Goal: Information Seeking & Learning: Understand process/instructions

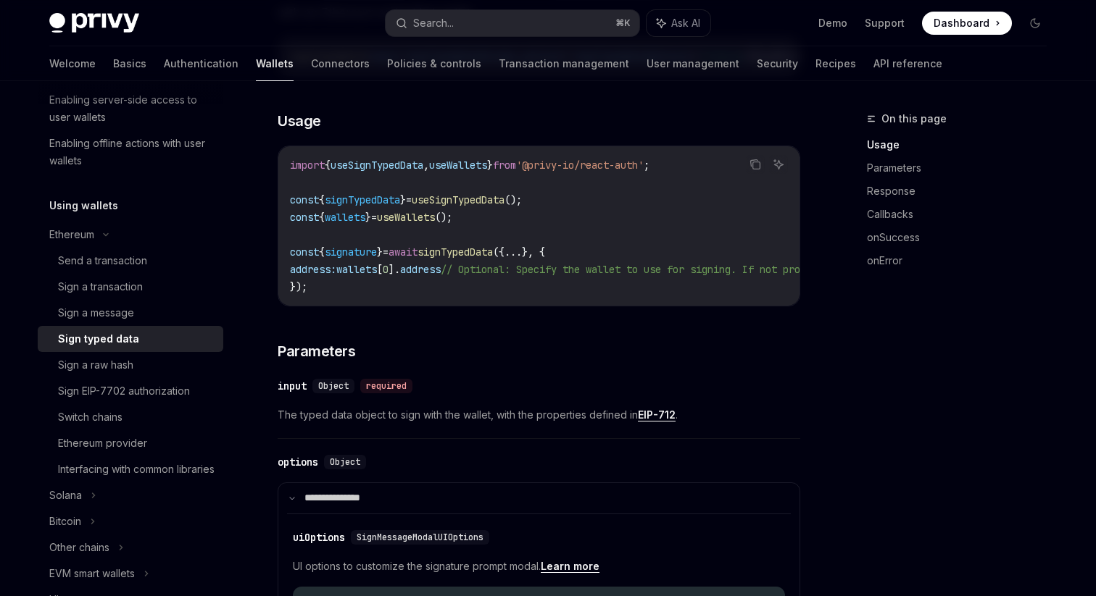
scroll to position [257, 0]
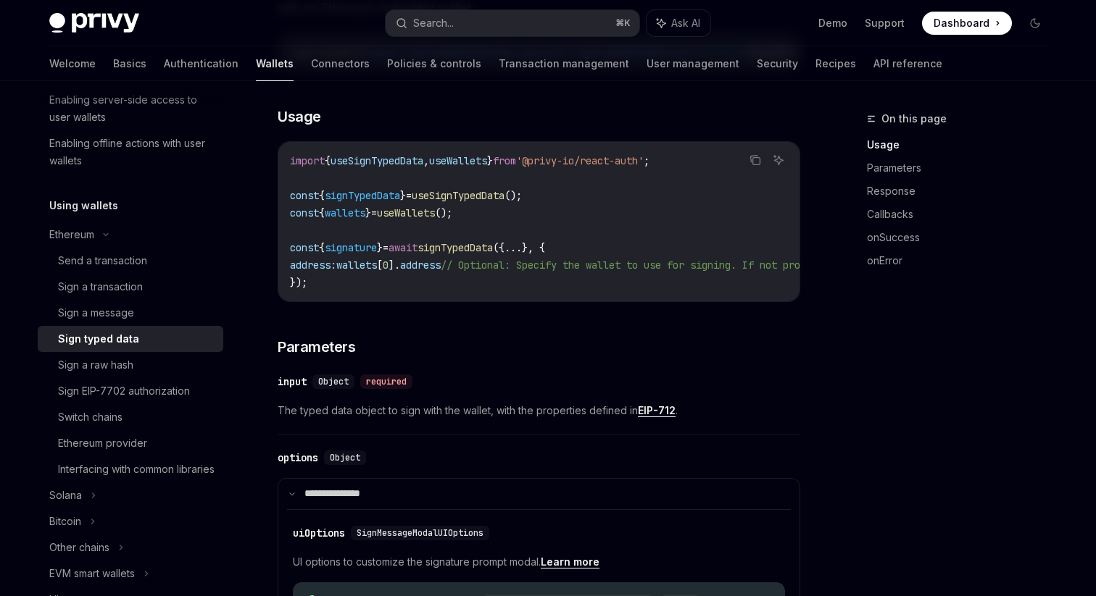
click at [491, 196] on span "useSignTypedData" at bounding box center [458, 195] width 93 height 13
click at [388, 200] on span "signTypedData" at bounding box center [362, 195] width 75 height 13
click at [435, 220] on span "useWallets" at bounding box center [406, 213] width 58 height 13
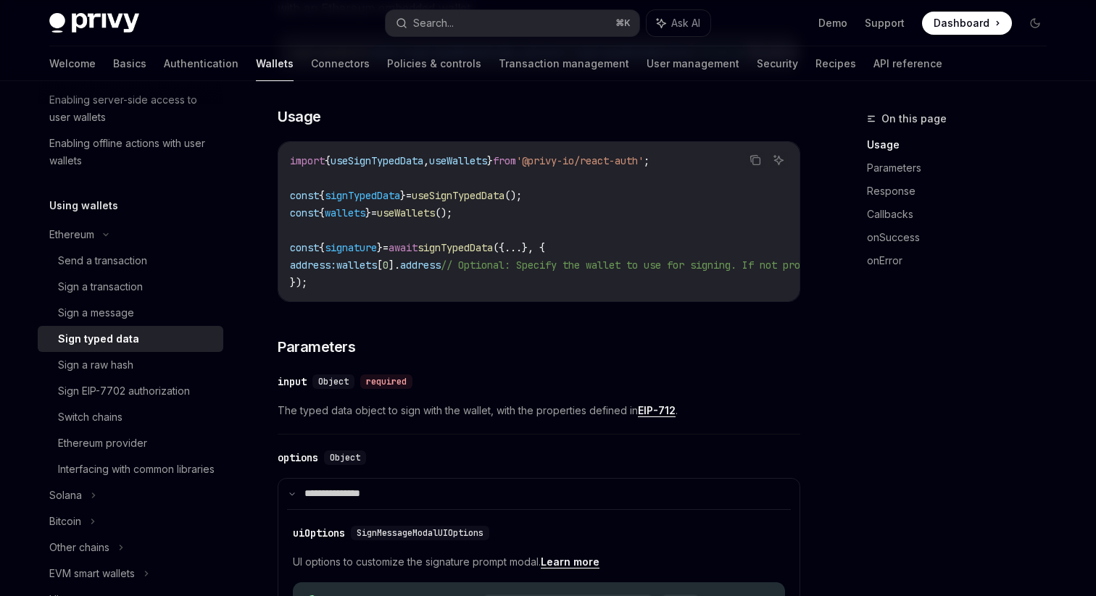
click at [435, 220] on span "useWallets" at bounding box center [406, 213] width 58 height 13
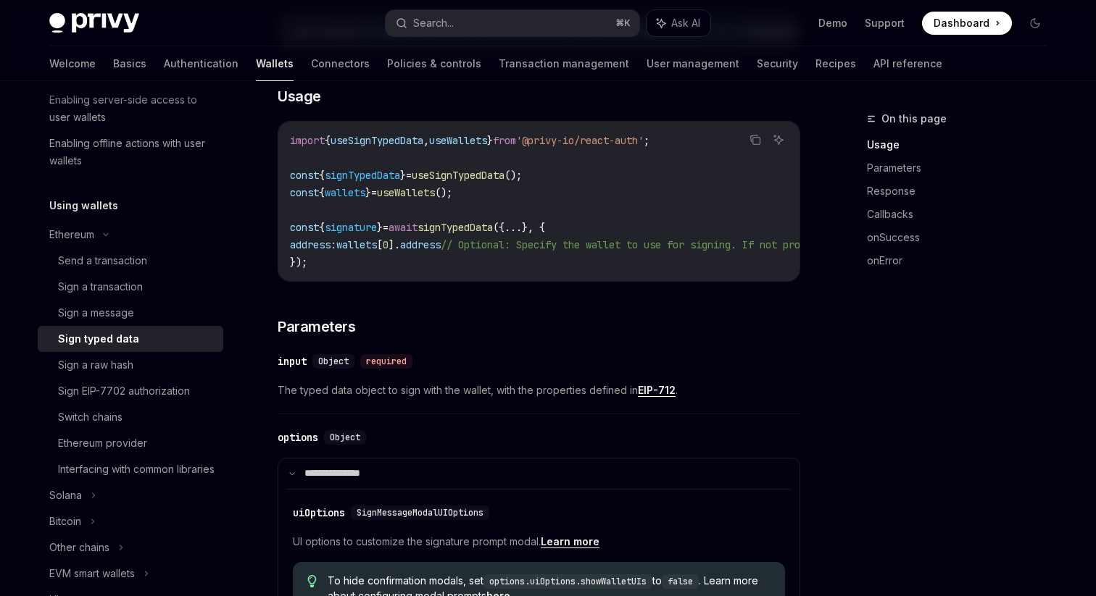
scroll to position [281, 0]
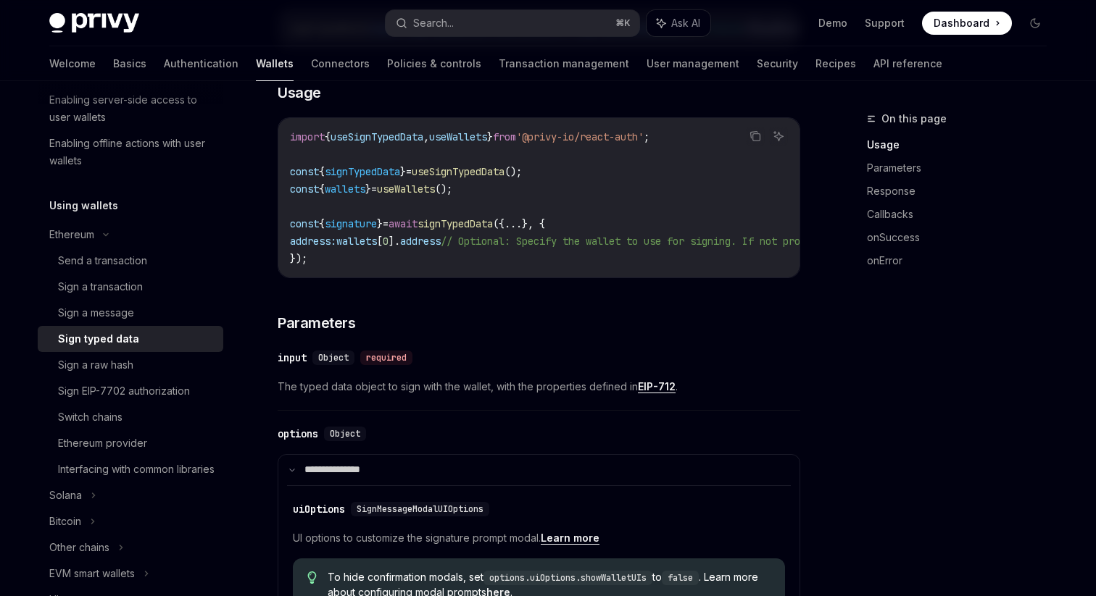
click at [493, 230] on span "signTypedData" at bounding box center [454, 223] width 75 height 13
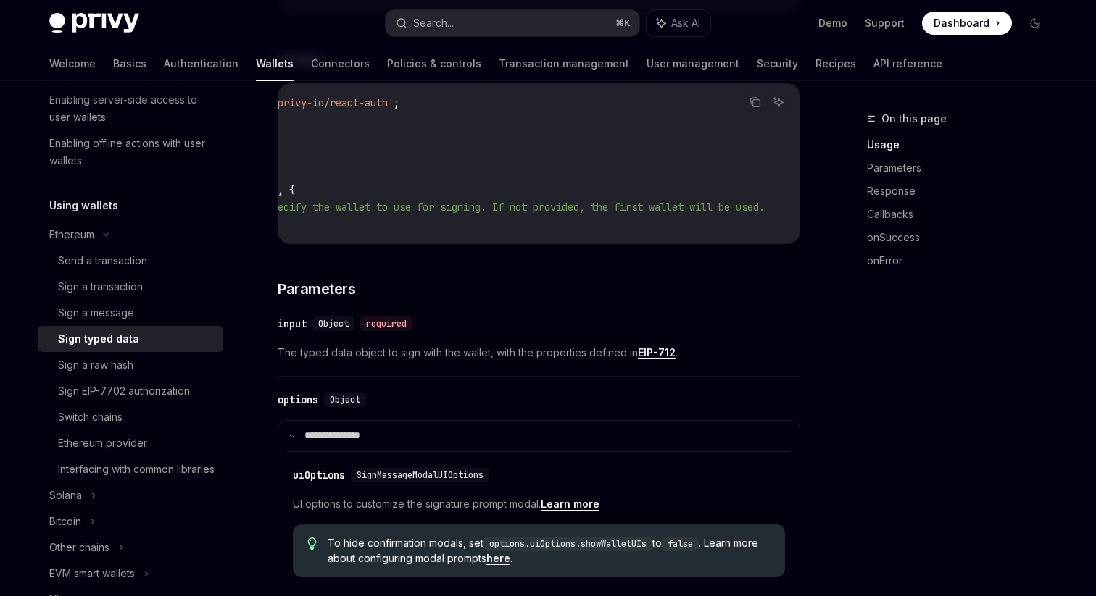
scroll to position [0, 0]
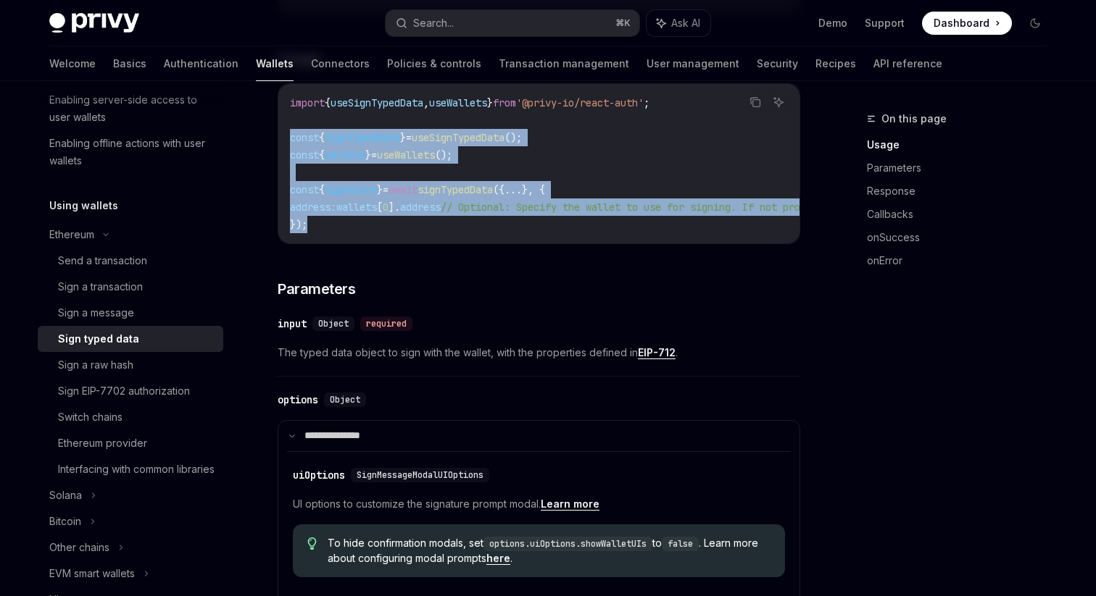
drag, startPoint x: 320, startPoint y: 230, endPoint x: 262, endPoint y: 149, distance: 99.8
copy code "const { signTypedData } = useSignTypedData (); const { wallets } = useWallets (…"
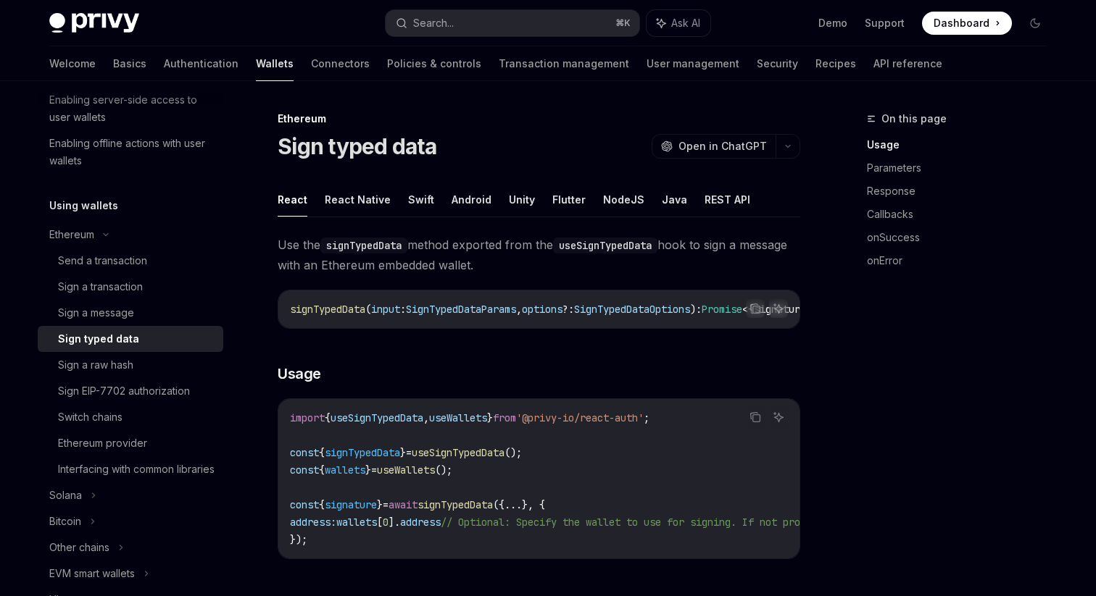
click at [978, 367] on div "On this page Usage Parameters Response Callbacks onSuccess onError" at bounding box center [948, 353] width 220 height 486
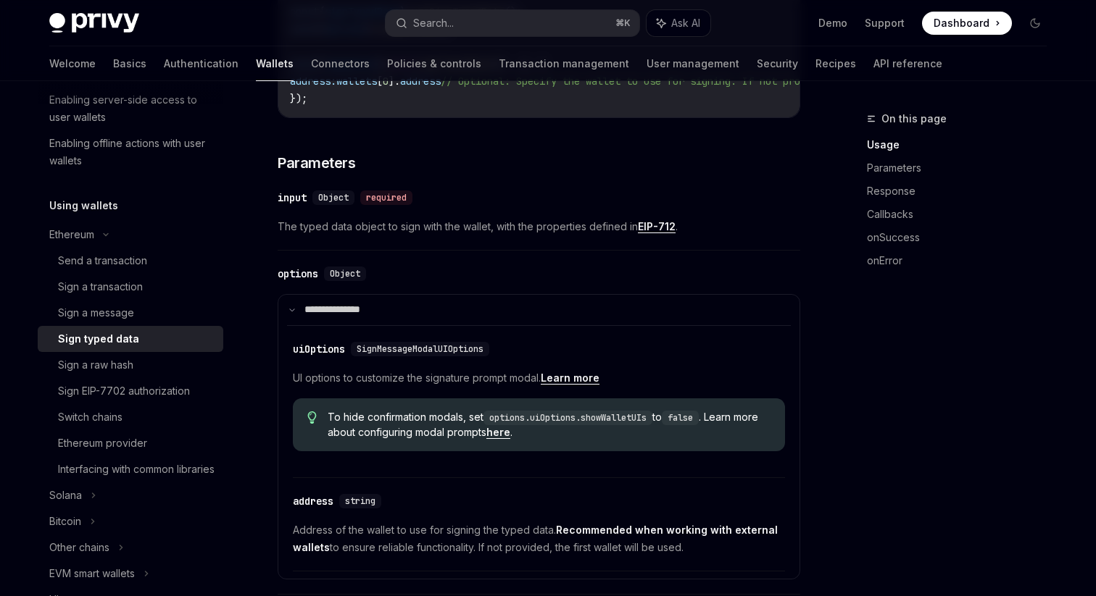
scroll to position [488, 0]
